Goal: Task Accomplishment & Management: Use online tool/utility

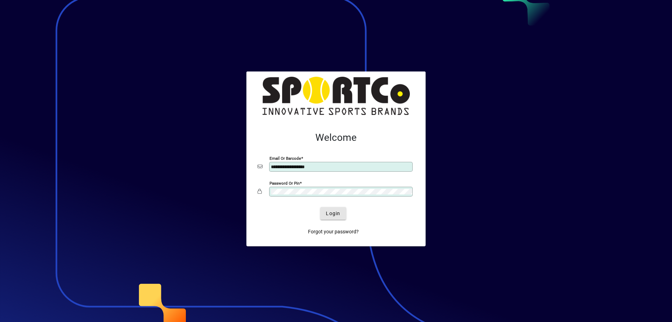
click at [328, 211] on span "Login" at bounding box center [333, 213] width 14 height 7
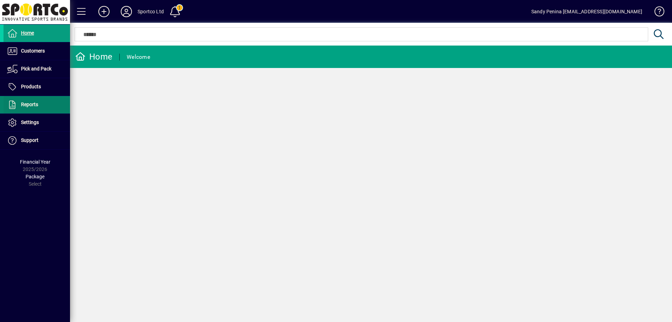
click at [34, 104] on span "Reports" at bounding box center [29, 105] width 17 height 6
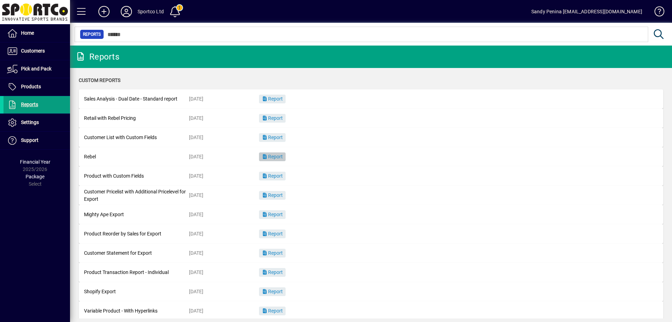
click at [280, 158] on span "Report" at bounding box center [272, 157] width 21 height 6
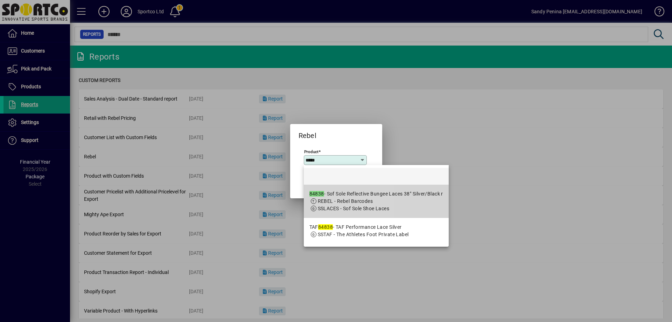
click at [335, 198] on span "REBEL - Rebel Barcodes" at bounding box center [345, 201] width 55 height 6
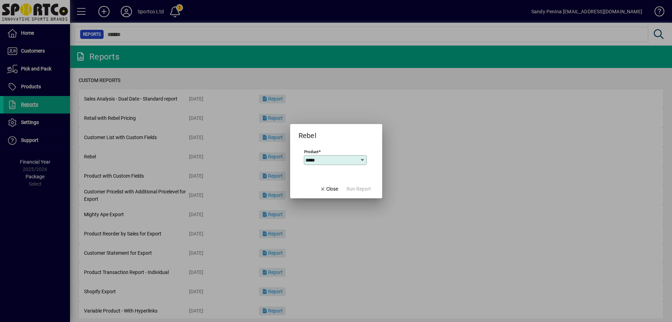
type input "**********"
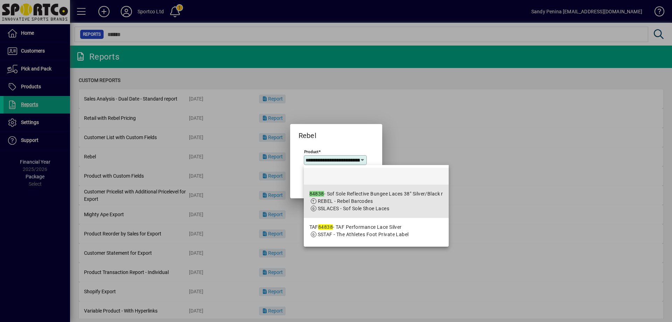
scroll to position [0, 81]
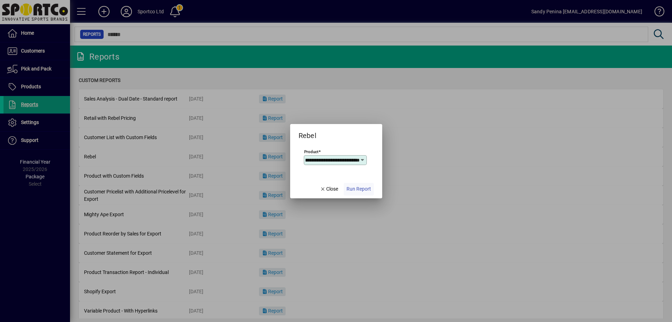
click at [360, 185] on span "Run Report" at bounding box center [359, 188] width 25 height 7
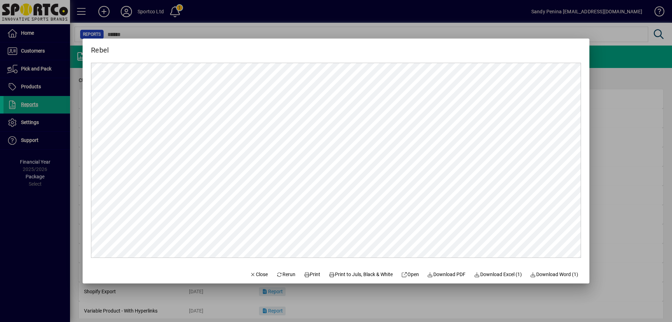
scroll to position [0, 0]
click at [312, 274] on span "Print" at bounding box center [312, 274] width 17 height 7
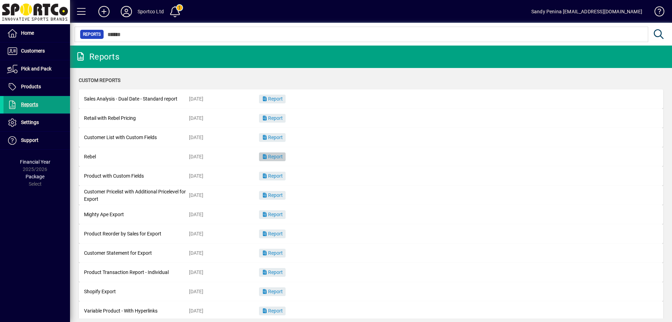
click at [278, 155] on span "Report" at bounding box center [272, 157] width 21 height 6
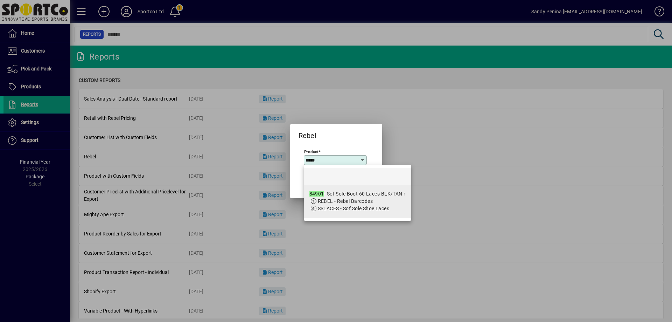
click at [351, 201] on span "REBEL - Rebel Barcodes" at bounding box center [345, 201] width 55 height 6
type input "**********"
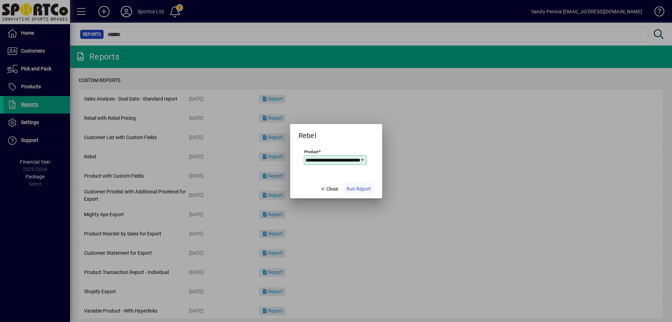
click at [356, 193] on span "button" at bounding box center [359, 189] width 30 height 17
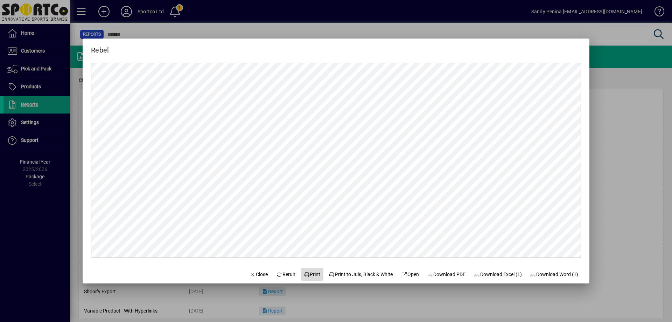
click at [311, 276] on span "Print" at bounding box center [312, 274] width 17 height 7
click at [255, 277] on span "Close" at bounding box center [259, 274] width 18 height 7
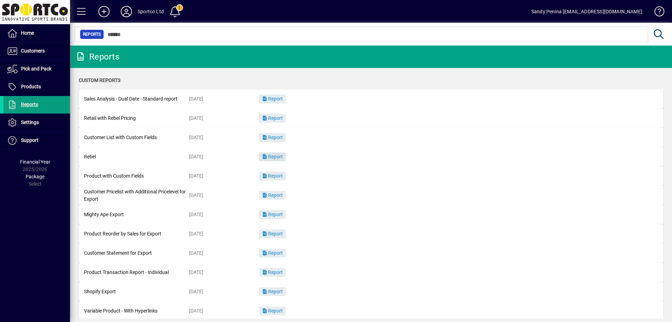
click at [271, 154] on span "Report" at bounding box center [272, 157] width 21 height 6
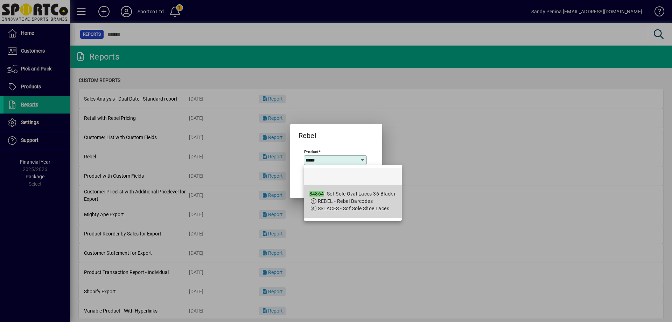
click at [364, 204] on app-search-response-field "REBEL - Rebel Barcodes" at bounding box center [345, 200] width 55 height 7
type input "**********"
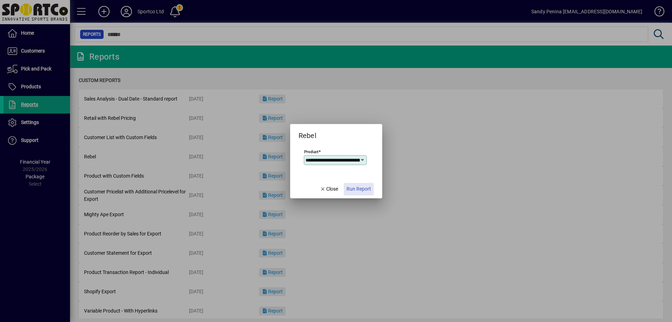
click at [364, 189] on span "Run Report" at bounding box center [359, 188] width 25 height 7
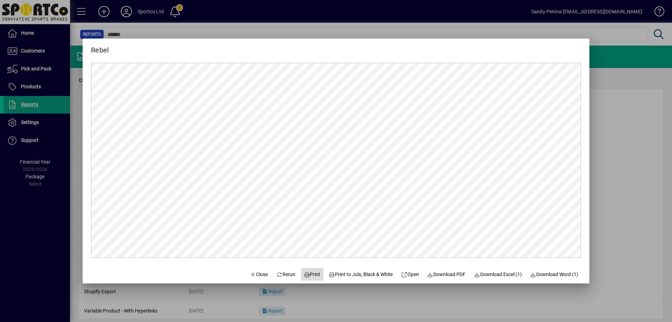
click at [304, 275] on span "Print" at bounding box center [312, 274] width 17 height 7
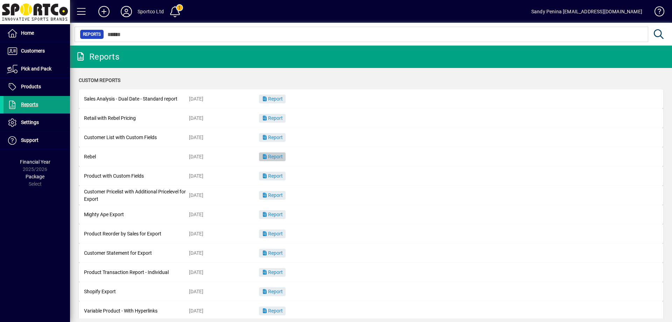
click at [277, 157] on span "Report" at bounding box center [272, 157] width 21 height 6
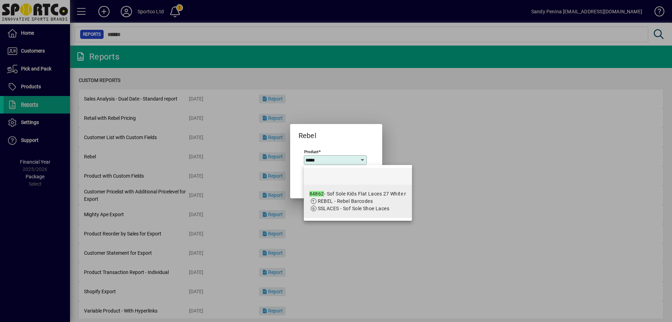
click at [349, 200] on span "REBEL - Rebel Barcodes" at bounding box center [345, 201] width 55 height 6
type input "**********"
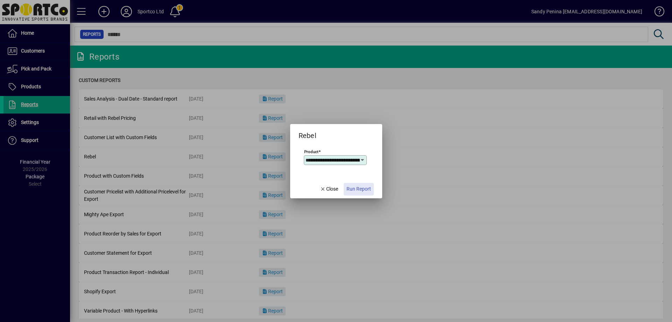
click at [361, 190] on span "Run Report" at bounding box center [359, 188] width 25 height 7
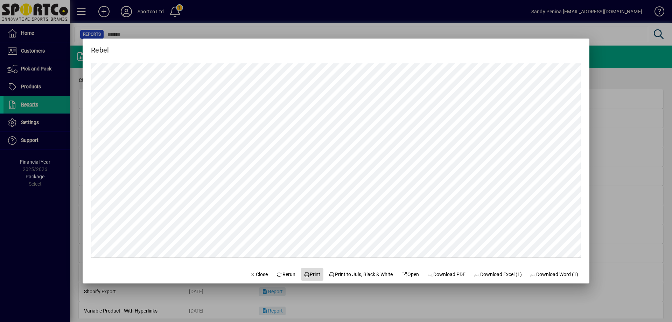
click at [314, 272] on span "Print" at bounding box center [312, 274] width 17 height 7
click at [252, 274] on span "Close" at bounding box center [259, 274] width 18 height 7
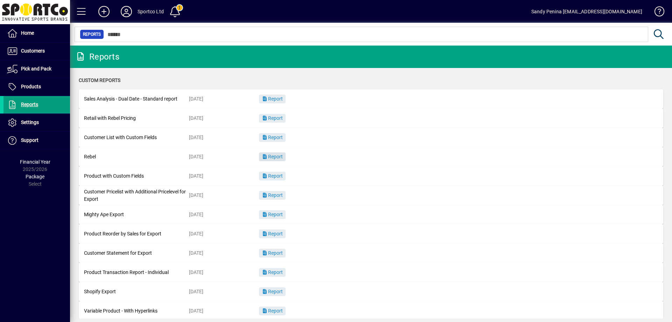
click at [280, 159] on span "Report" at bounding box center [272, 157] width 21 height 6
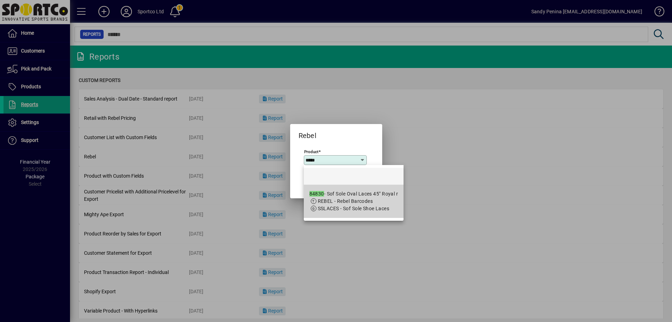
click at [370, 199] on span "REBEL - Rebel Barcodes" at bounding box center [345, 201] width 55 height 6
type input "**********"
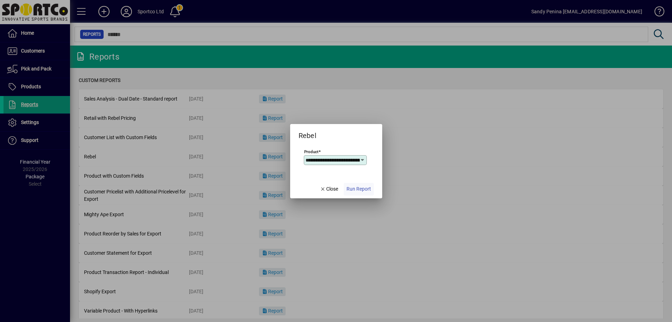
click at [364, 192] on span "Run Report" at bounding box center [359, 188] width 25 height 7
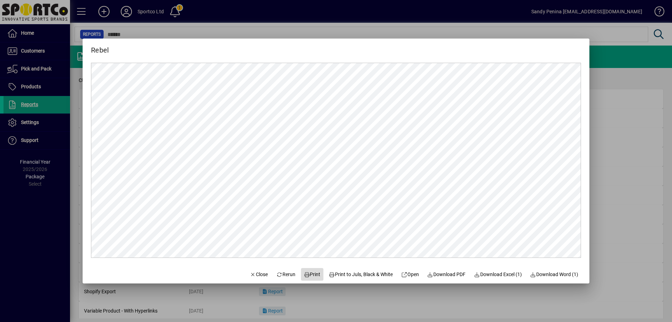
click at [312, 273] on span "Print" at bounding box center [312, 274] width 17 height 7
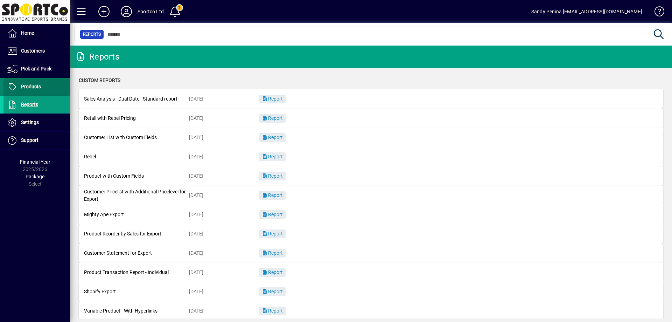
click at [26, 85] on span "Products" at bounding box center [31, 87] width 20 height 6
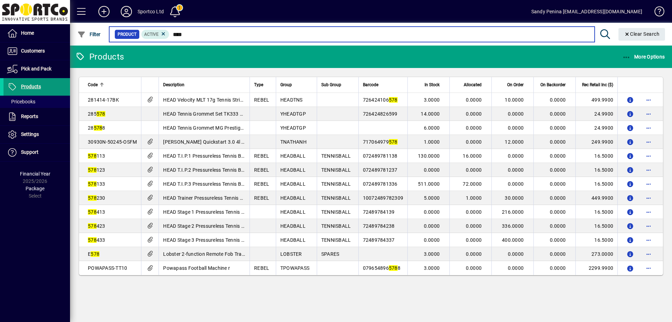
type input "*****"
